Goal: Task Accomplishment & Management: Complete application form

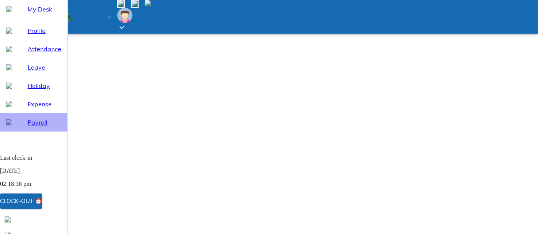
click at [28, 127] on div "Payroll" at bounding box center [45, 122] width 34 height 9
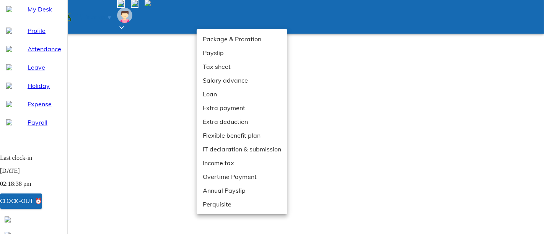
click at [219, 106] on li "Extra payment" at bounding box center [242, 108] width 91 height 14
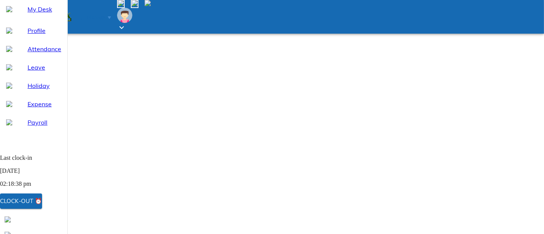
drag, startPoint x: 29, startPoint y: 69, endPoint x: 35, endPoint y: 69, distance: 5.4
click at [30, 54] on span "Attendance" at bounding box center [45, 48] width 34 height 9
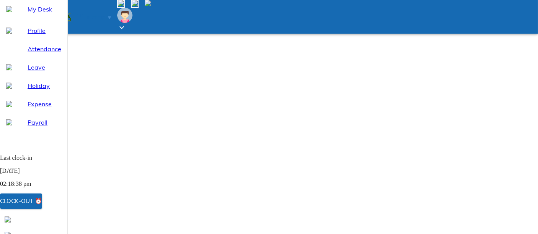
select select "9"
drag, startPoint x: 33, startPoint y: 87, endPoint x: 46, endPoint y: 87, distance: 13.4
click at [33, 72] on span "Leave" at bounding box center [45, 67] width 34 height 9
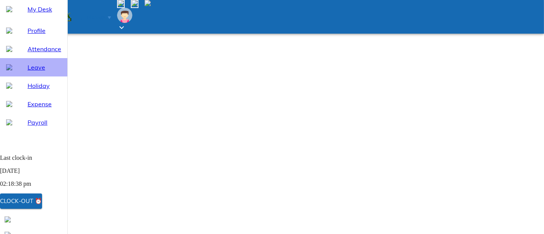
select select "9"
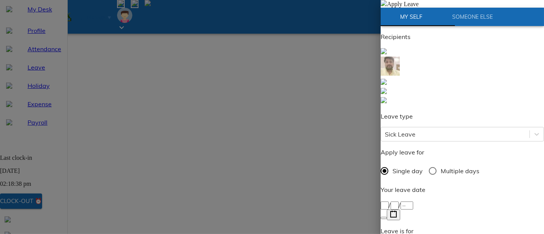
click at [397, 211] on icon "button" at bounding box center [393, 214] width 7 height 7
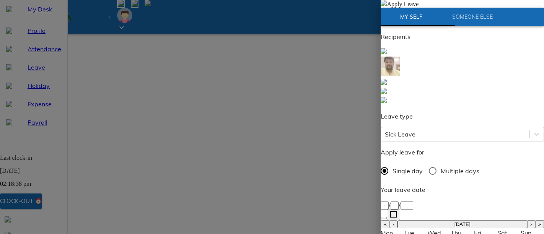
scroll to position [43, 0]
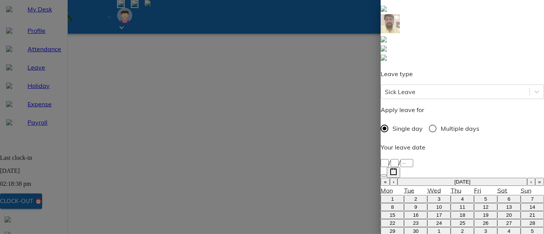
click at [396, 213] on abbr "15" at bounding box center [393, 216] width 6 height 6
type input "[DATE]"
type input "15"
type input "9"
type input "2025"
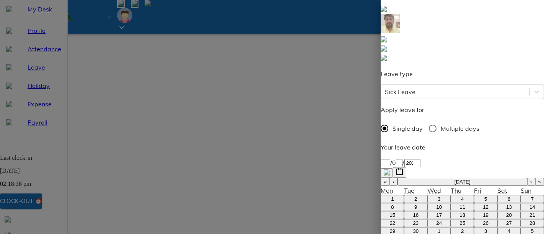
type input "SHASHAN"
type textarea "S"
type textarea "x"
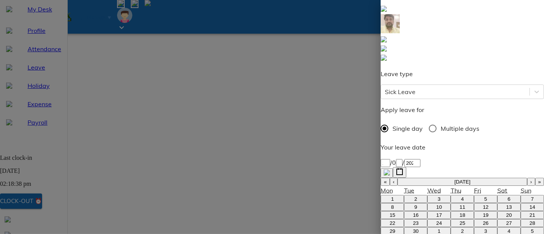
type textarea "Si"
type textarea "x"
type textarea "Sic"
type textarea "x"
type textarea "Sick"
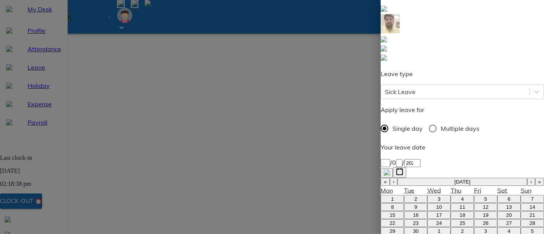
type textarea "x"
type textarea "Sick"
type textarea "x"
type textarea "Sick l"
type textarea "x"
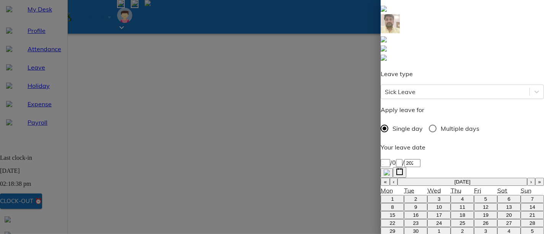
type textarea "Sick le"
type textarea "x"
type textarea "Sick lea"
type textarea "x"
type textarea "Sick leav"
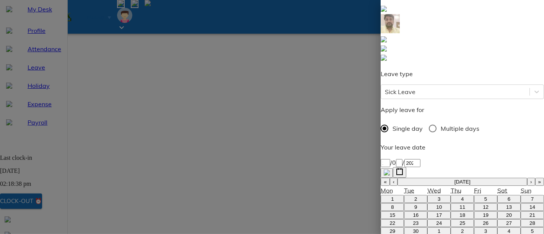
type textarea "x"
type textarea "Sick leave"
type textarea "x"
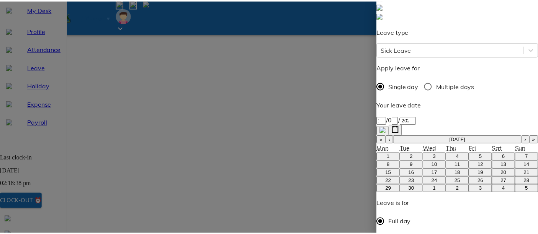
scroll to position [100, 0]
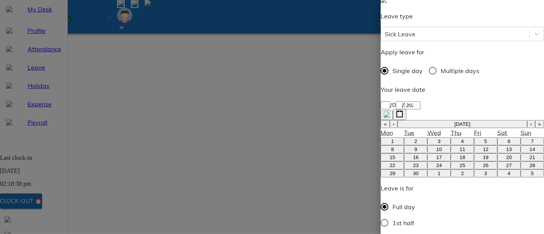
type textarea "Sick leave"
type textarea "x"
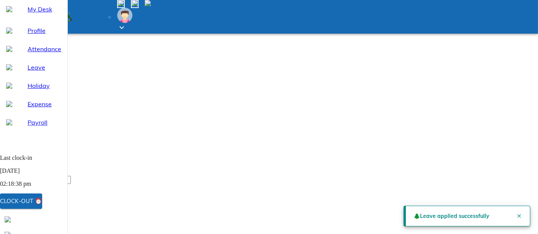
scroll to position [75, 0]
drag, startPoint x: 25, startPoint y: 137, endPoint x: 34, endPoint y: 132, distance: 11.3
click at [28, 127] on span "Payroll" at bounding box center [45, 122] width 34 height 9
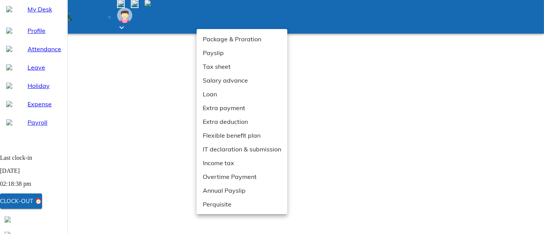
click at [215, 111] on li "Extra payment" at bounding box center [242, 108] width 91 height 14
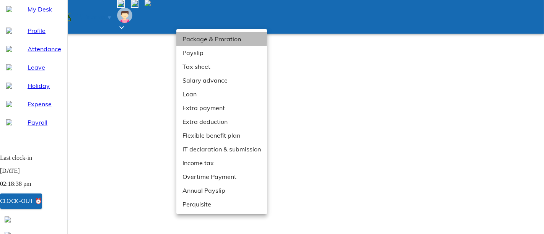
click at [187, 35] on li "Package & Proration" at bounding box center [222, 39] width 91 height 14
